Goal: Information Seeking & Learning: Learn about a topic

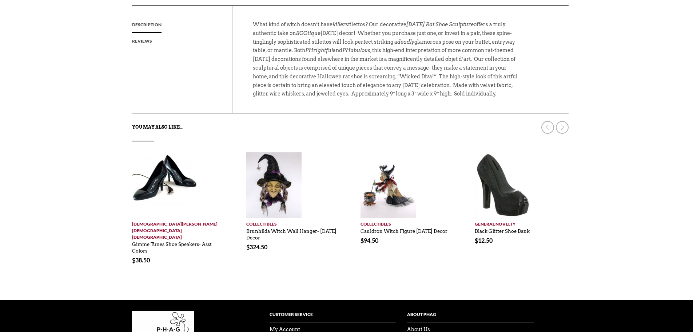
scroll to position [328, 0]
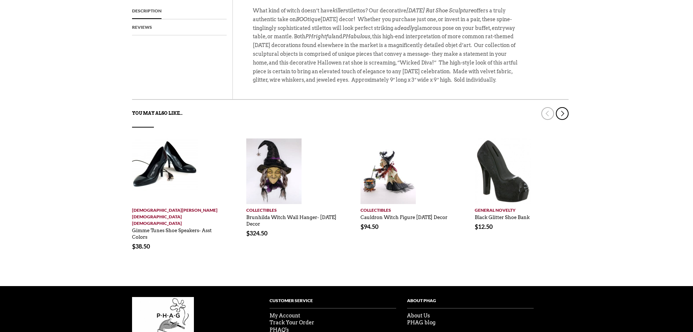
click at [564, 120] on link at bounding box center [562, 113] width 13 height 13
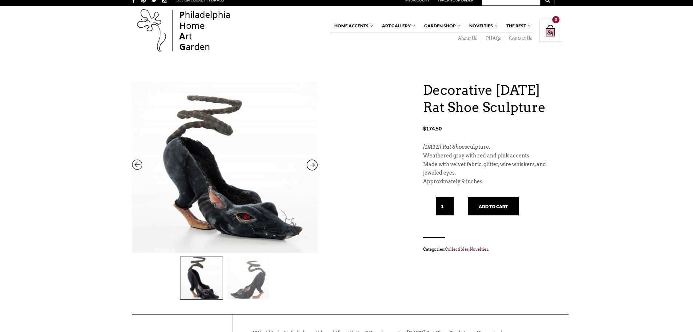
scroll to position [0, 0]
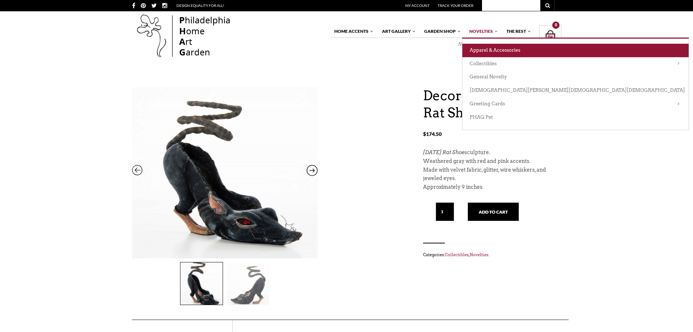
click at [480, 48] on link "Apparel & Accessories" at bounding box center [576, 50] width 226 height 13
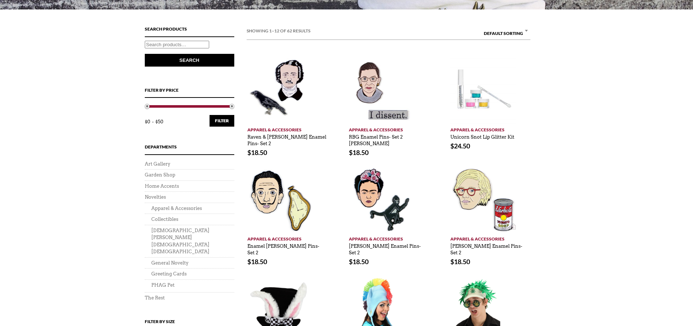
scroll to position [146, 0]
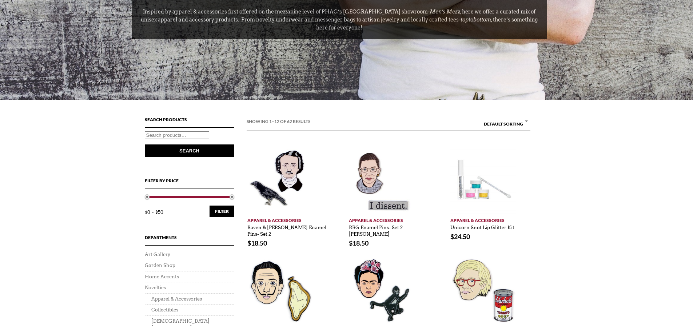
click at [517, 122] on span "× Default sorting" at bounding box center [506, 124] width 50 height 15
select select "price"
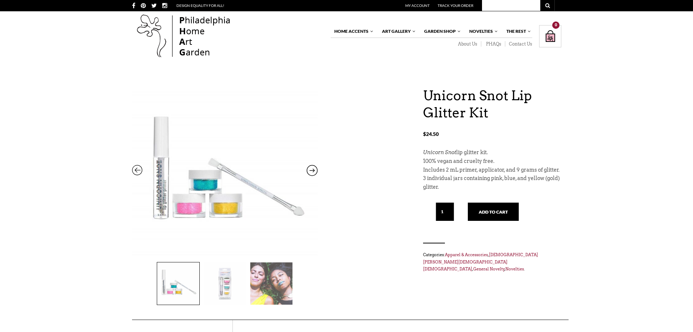
click at [268, 285] on img at bounding box center [271, 283] width 42 height 42
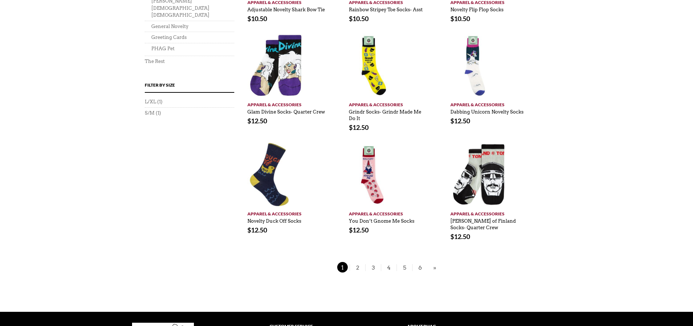
scroll to position [473, 0]
click at [355, 268] on span "2" at bounding box center [357, 267] width 11 height 11
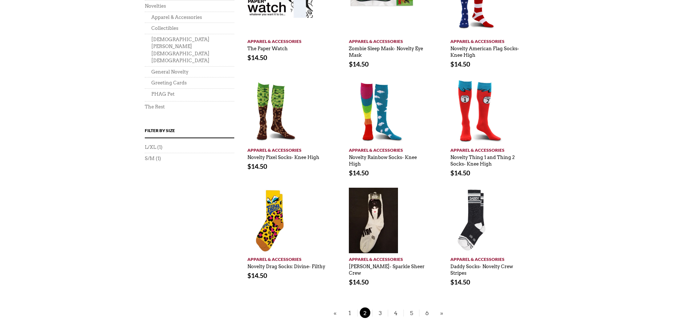
scroll to position [437, 0]
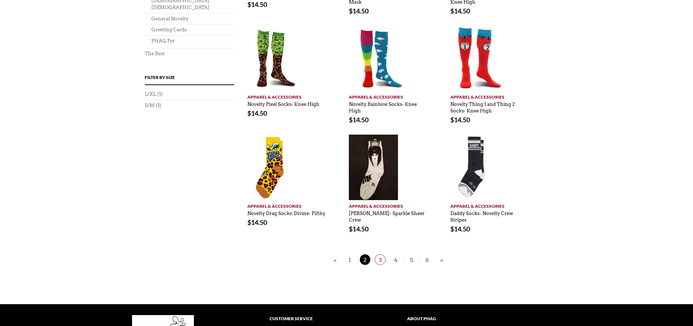
click at [377, 261] on span "3" at bounding box center [380, 259] width 11 height 11
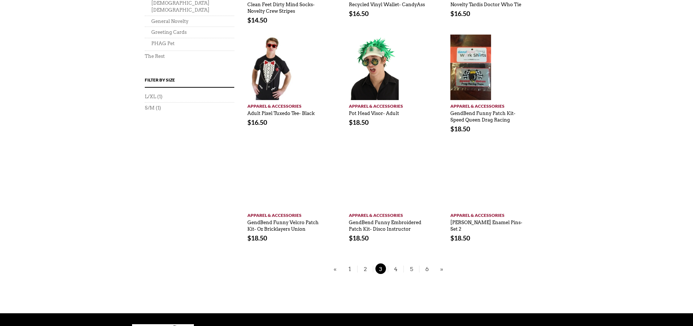
scroll to position [437, 0]
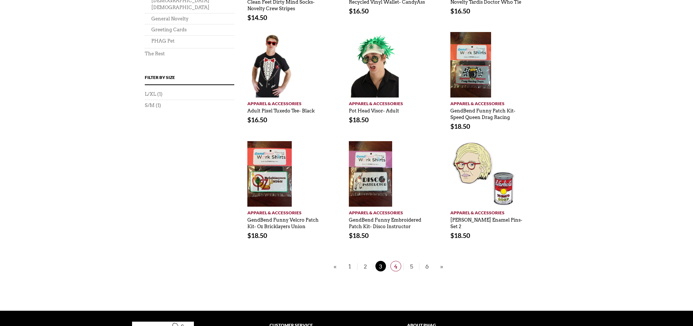
click at [394, 266] on span "4" at bounding box center [396, 266] width 11 height 11
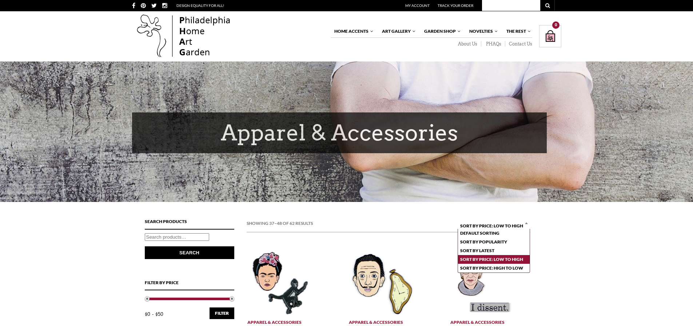
click at [488, 227] on span "× Sort by price: low to high" at bounding box center [494, 226] width 73 height 15
select select "popularity"
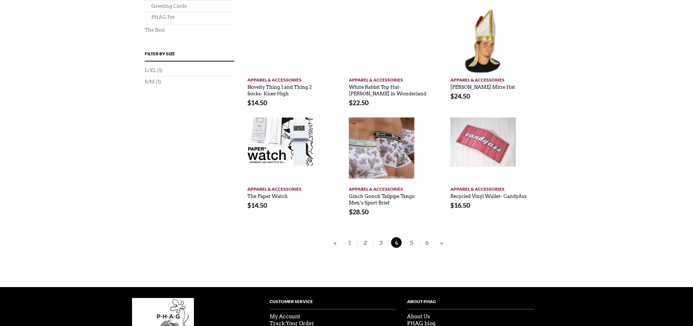
scroll to position [473, 0]
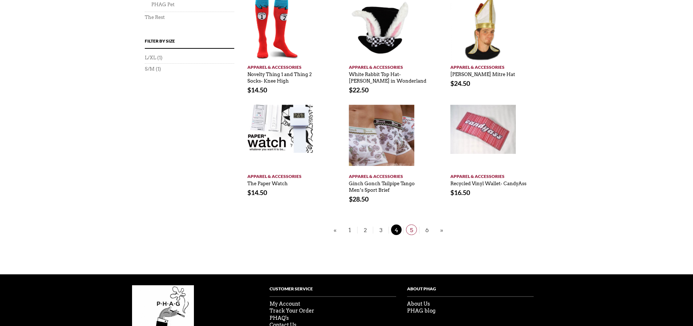
click at [417, 232] on span "5" at bounding box center [411, 230] width 11 height 11
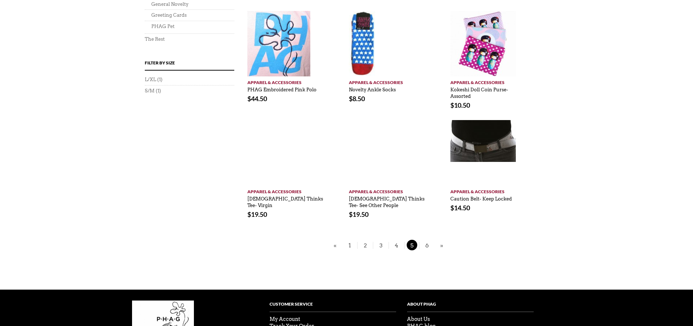
scroll to position [473, 0]
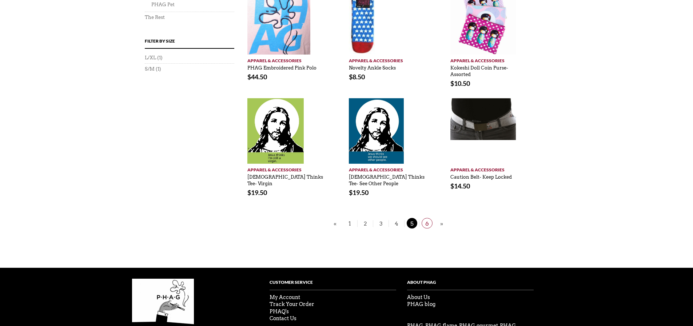
click at [423, 222] on span "6" at bounding box center [427, 223] width 11 height 11
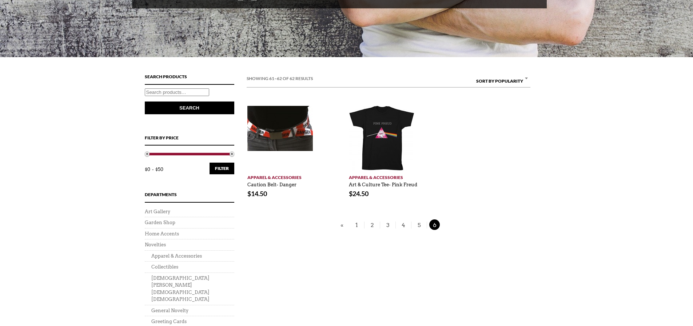
scroll to position [146, 0]
